Goal: Check status

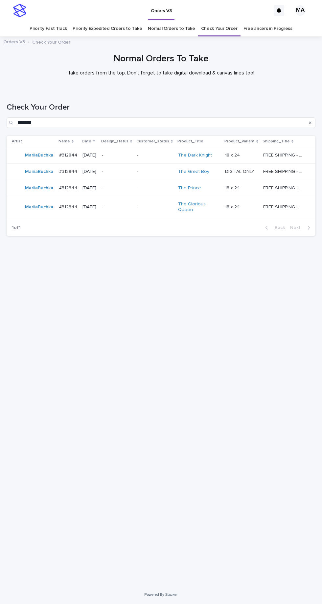
scroll to position [21, 0]
click at [119, 117] on input "*******" at bounding box center [161, 122] width 308 height 11
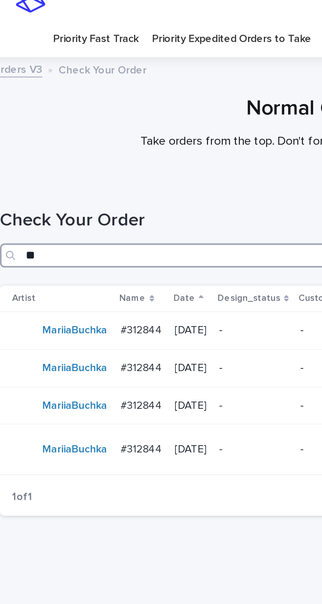
type input "*"
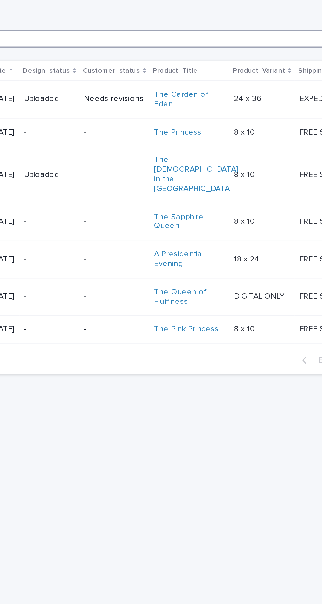
type input "***"
